Goal: Transaction & Acquisition: Download file/media

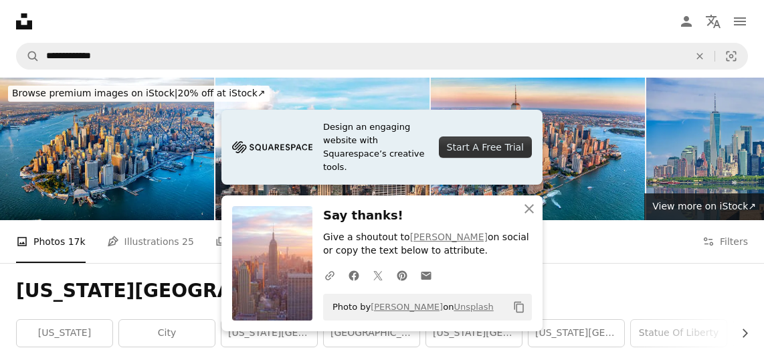
scroll to position [776, 0]
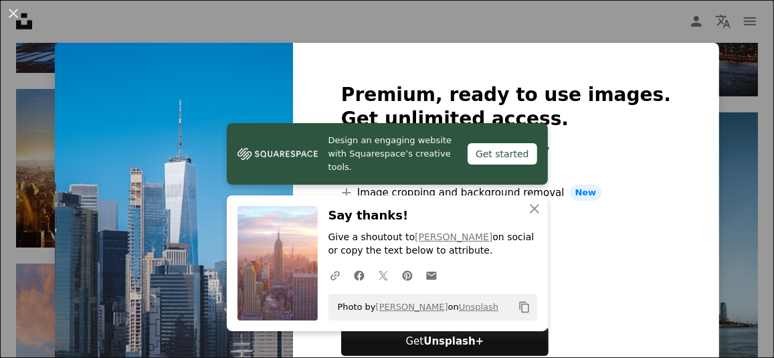
click at [715, 110] on div "An X shape Premium, ready to use images. Get unlimited access. A plus sign Memb…" at bounding box center [387, 179] width 774 height 358
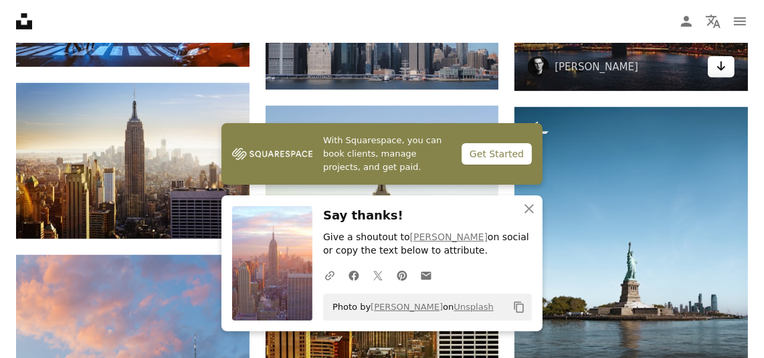
click at [711, 71] on link "Arrow pointing down" at bounding box center [720, 66] width 27 height 21
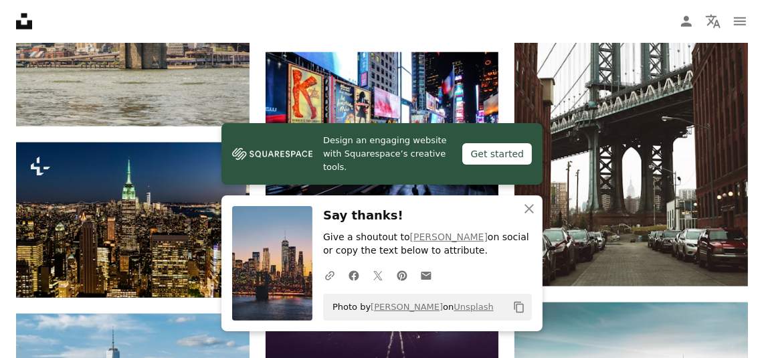
scroll to position [1255, 0]
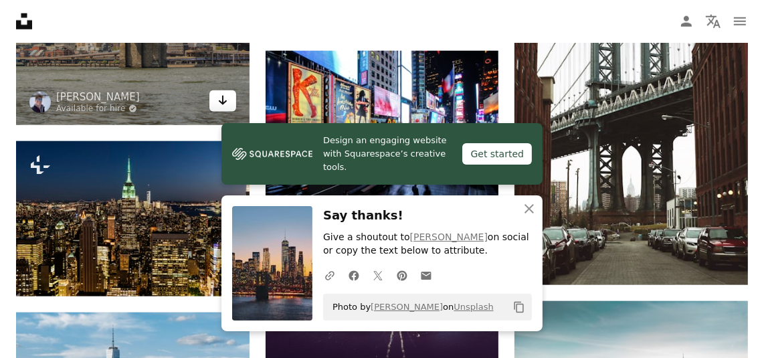
click at [225, 106] on icon "Arrow pointing down" at bounding box center [222, 100] width 11 height 16
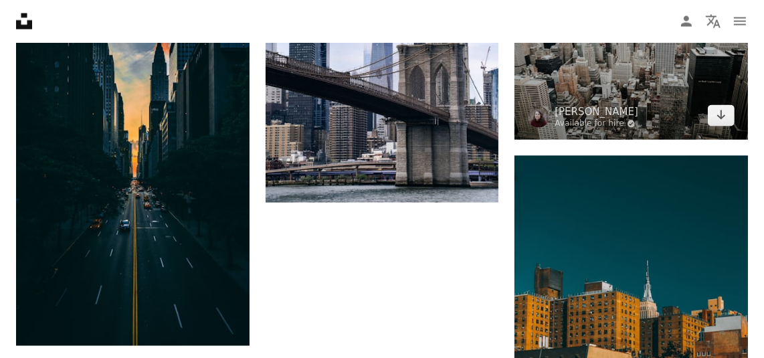
scroll to position [1649, 0]
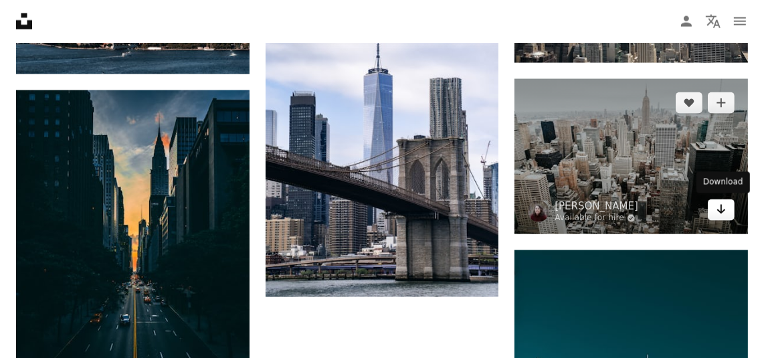
click at [716, 209] on icon "Arrow pointing down" at bounding box center [721, 209] width 11 height 16
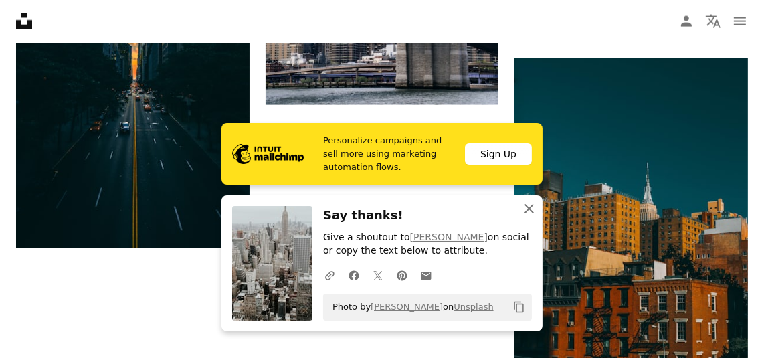
scroll to position [1842, 0]
